Goal: Transaction & Acquisition: Purchase product/service

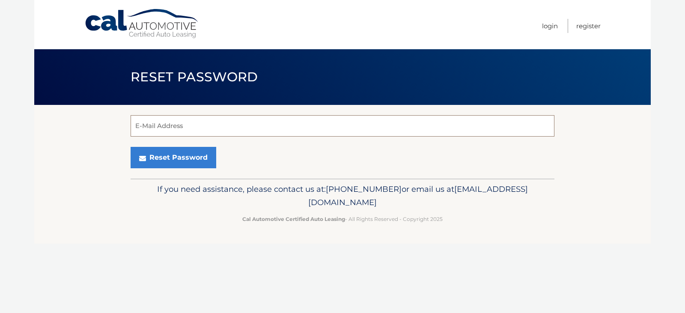
click at [253, 128] on input "E-Mail Address" at bounding box center [342, 125] width 424 height 21
type input "knlosinski@msn.com"
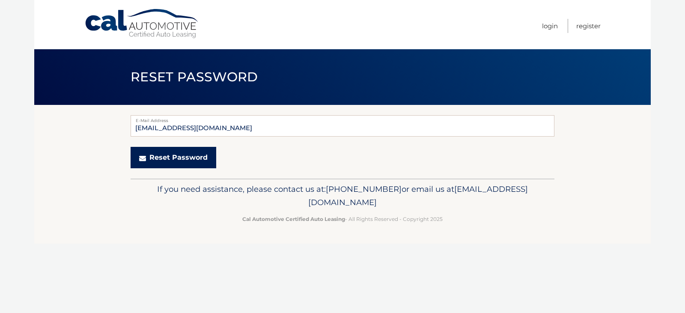
click at [175, 157] on button "Reset Password" at bounding box center [173, 157] width 86 height 21
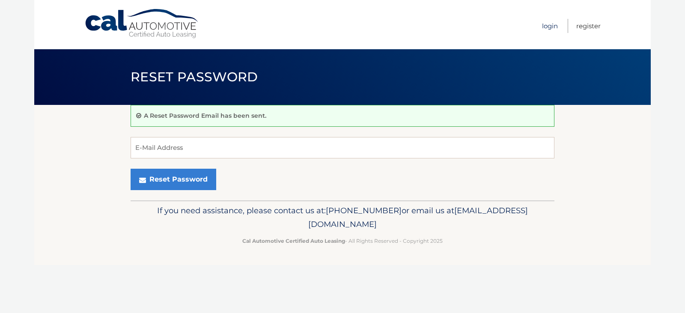
click at [553, 27] on link "Login" at bounding box center [550, 26] width 16 height 14
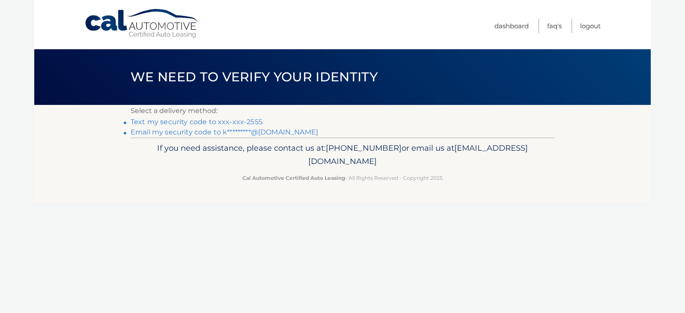
click at [181, 123] on link "Text my security code to xxx-xxx-2555" at bounding box center [196, 122] width 132 height 8
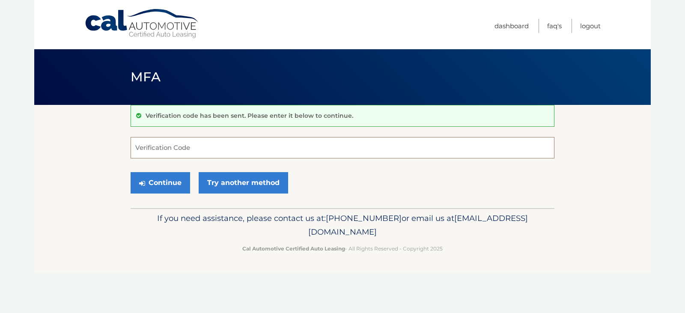
click at [165, 147] on input "Verification Code" at bounding box center [342, 147] width 424 height 21
type input "199706"
click at [170, 183] on button "Continue" at bounding box center [159, 182] width 59 height 21
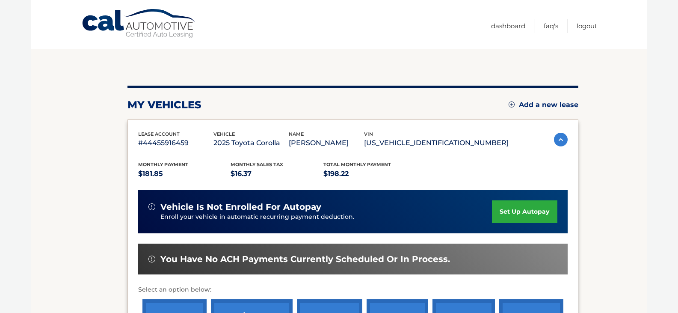
scroll to position [128, 0]
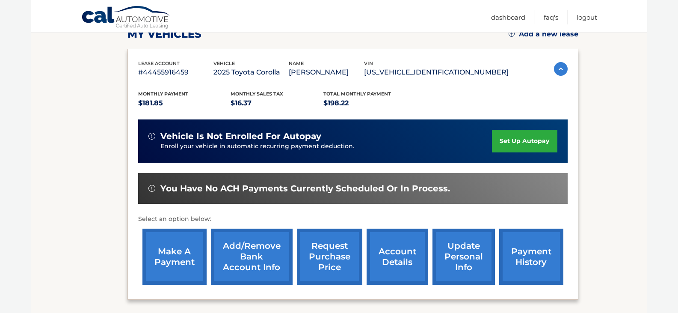
click at [174, 263] on link "make a payment" at bounding box center [174, 256] width 64 height 56
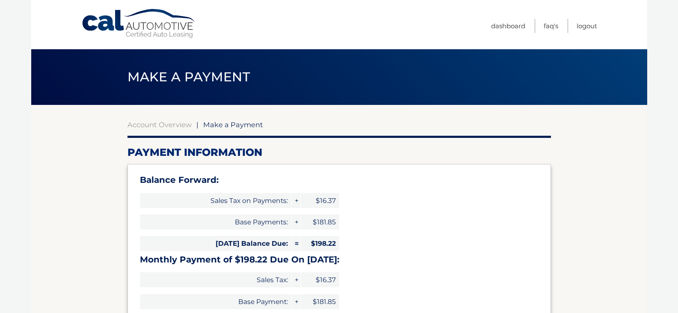
select select "ZGZiZmM5ODMtZDA5Ny00ZmY1LTllYTMtYzM0NWIwOGViMDNj"
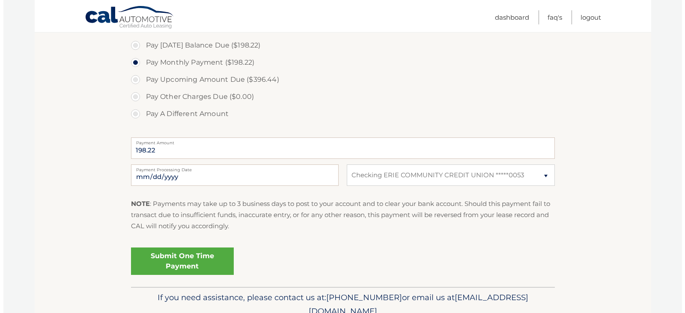
scroll to position [342, 0]
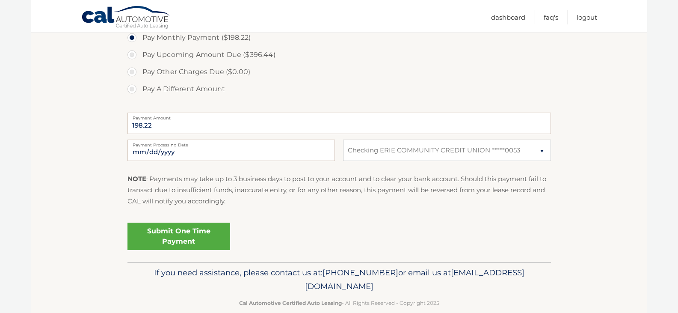
click at [189, 237] on link "Submit One Time Payment" at bounding box center [179, 235] width 103 height 27
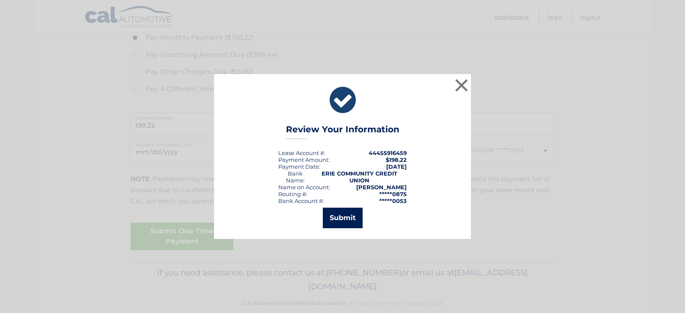
click at [350, 215] on button "Submit" at bounding box center [343, 218] width 40 height 21
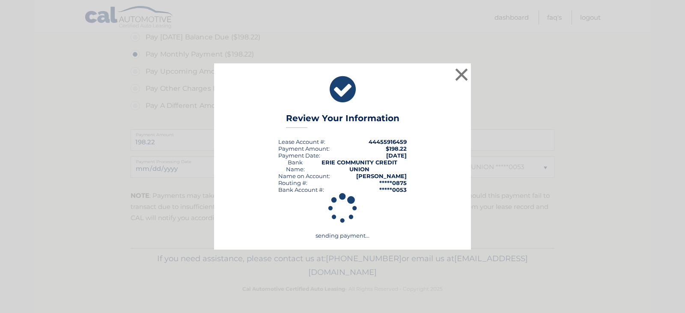
scroll to position [326, 0]
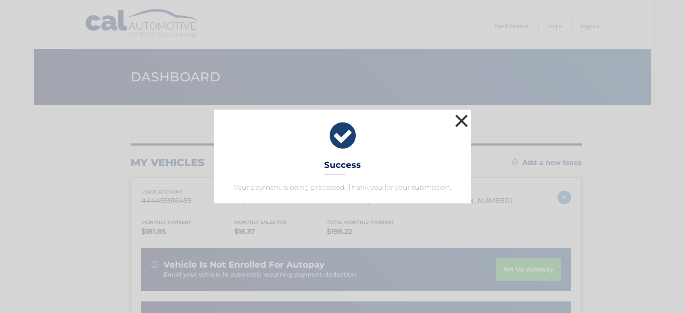
click at [461, 117] on button "×" at bounding box center [461, 120] width 17 height 17
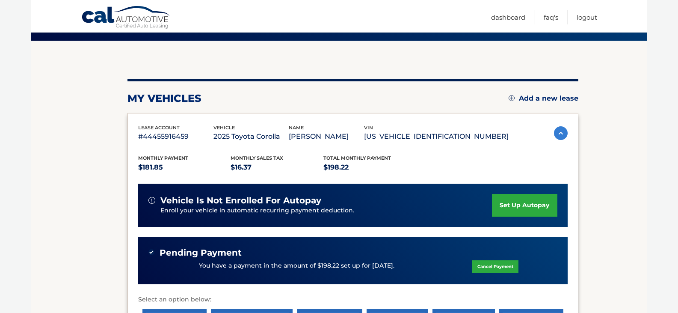
scroll to position [43, 0]
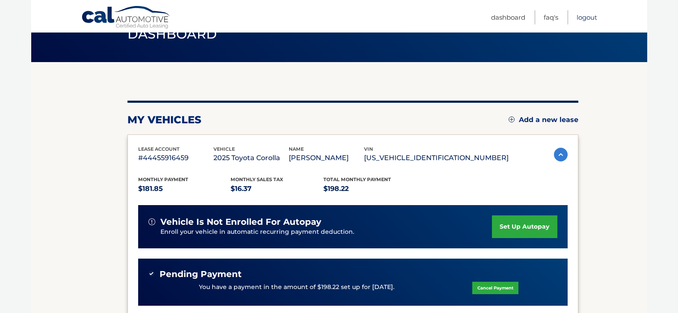
click at [586, 13] on link "Logout" at bounding box center [587, 17] width 21 height 14
